Goal: Information Seeking & Learning: Learn about a topic

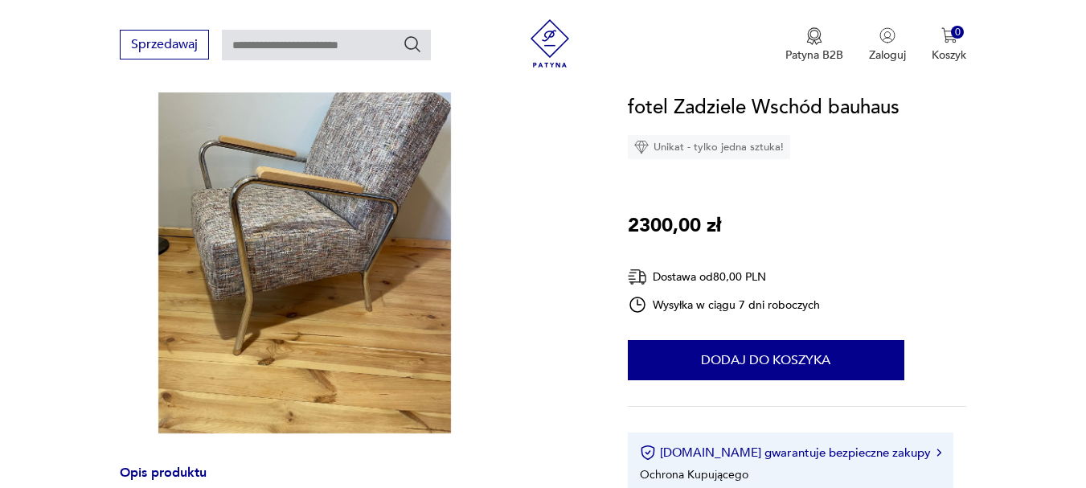
click at [388, 326] on img at bounding box center [305, 238] width 370 height 391
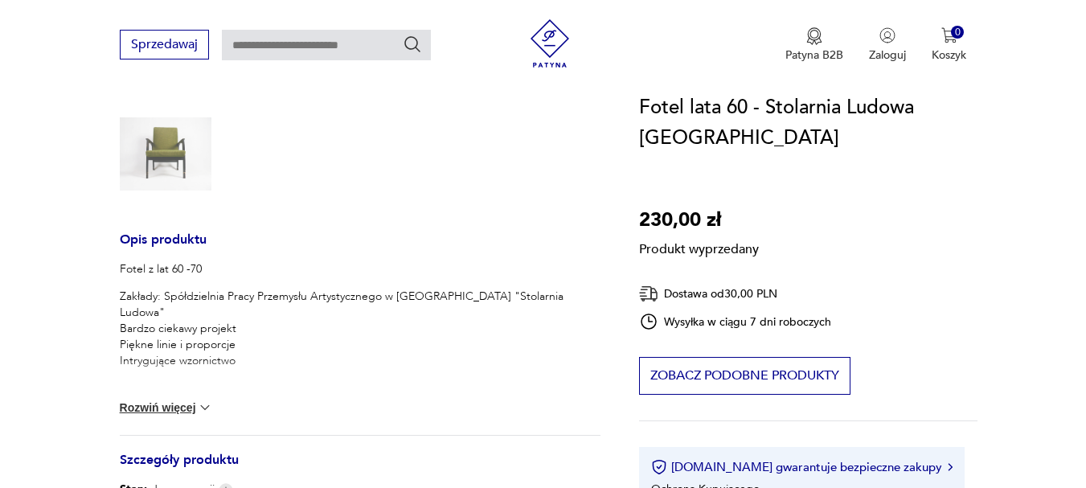
scroll to position [517, 0]
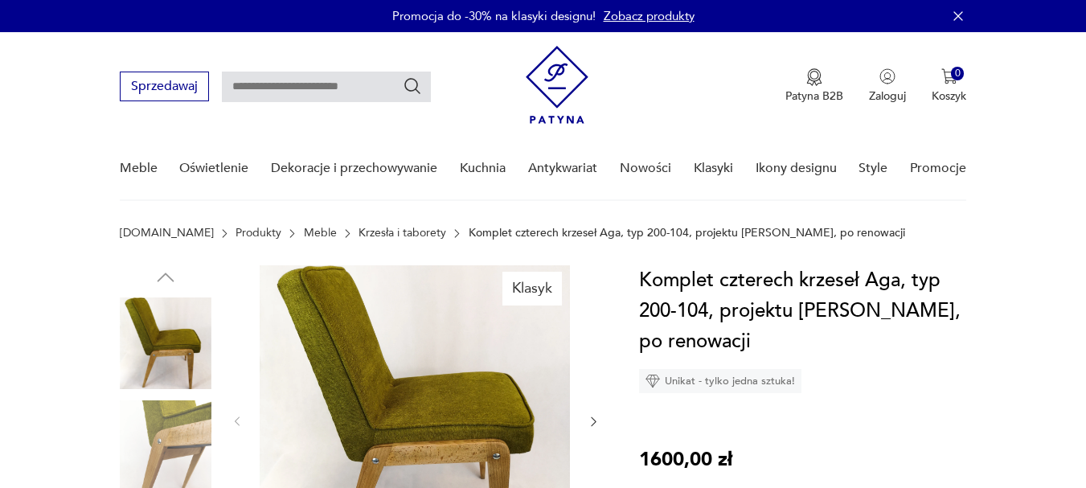
click at [591, 427] on icon "button" at bounding box center [594, 422] width 14 height 14
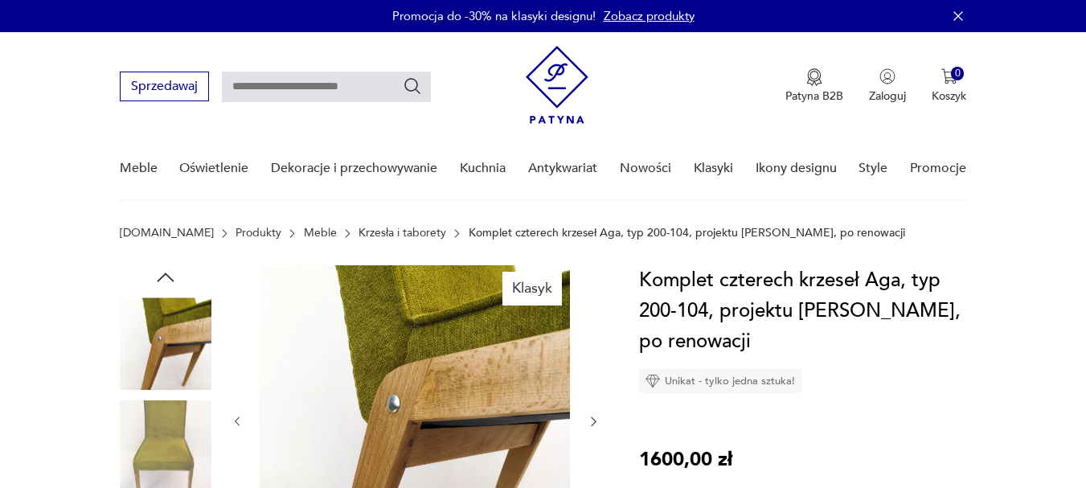
click at [591, 427] on icon "button" at bounding box center [594, 422] width 14 height 14
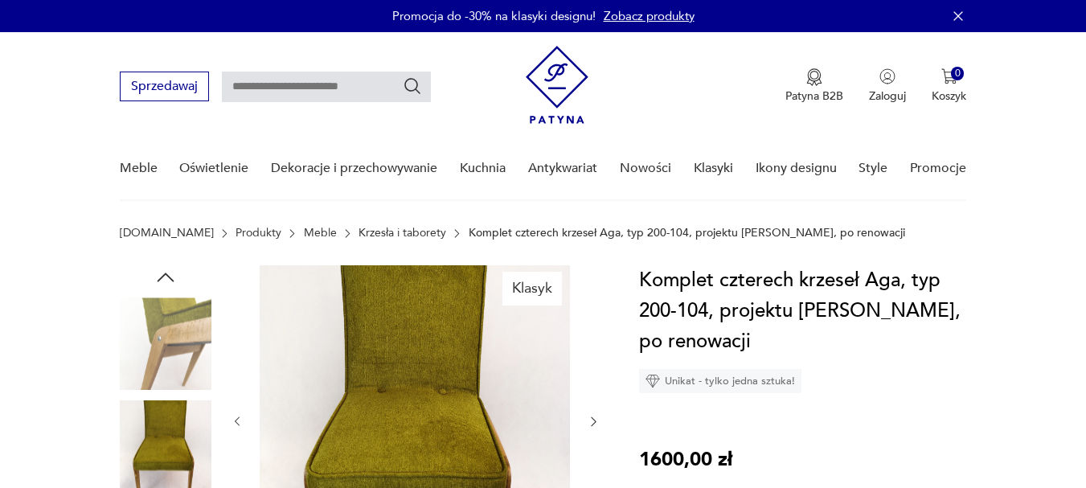
click at [591, 427] on icon "button" at bounding box center [594, 422] width 14 height 14
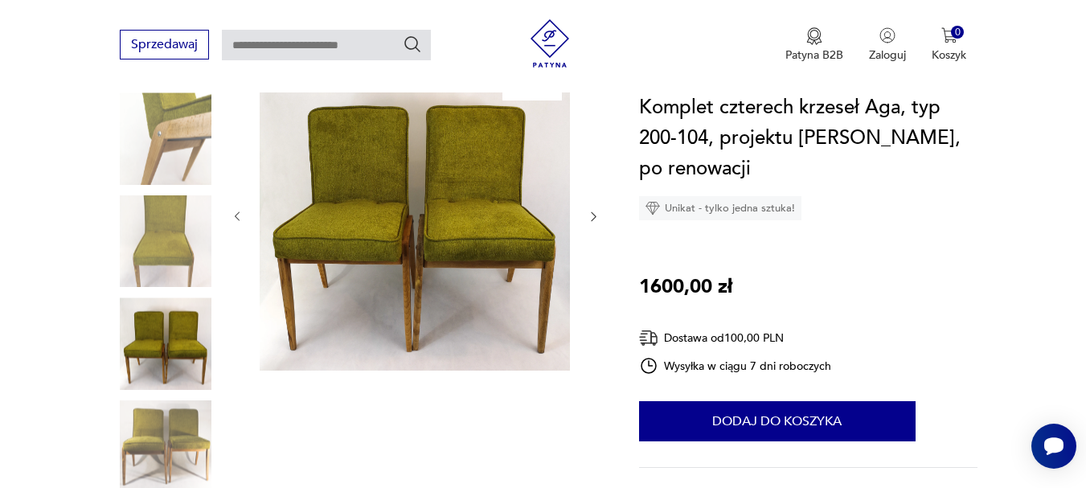
scroll to position [298, 0]
